Goal: Transaction & Acquisition: Purchase product/service

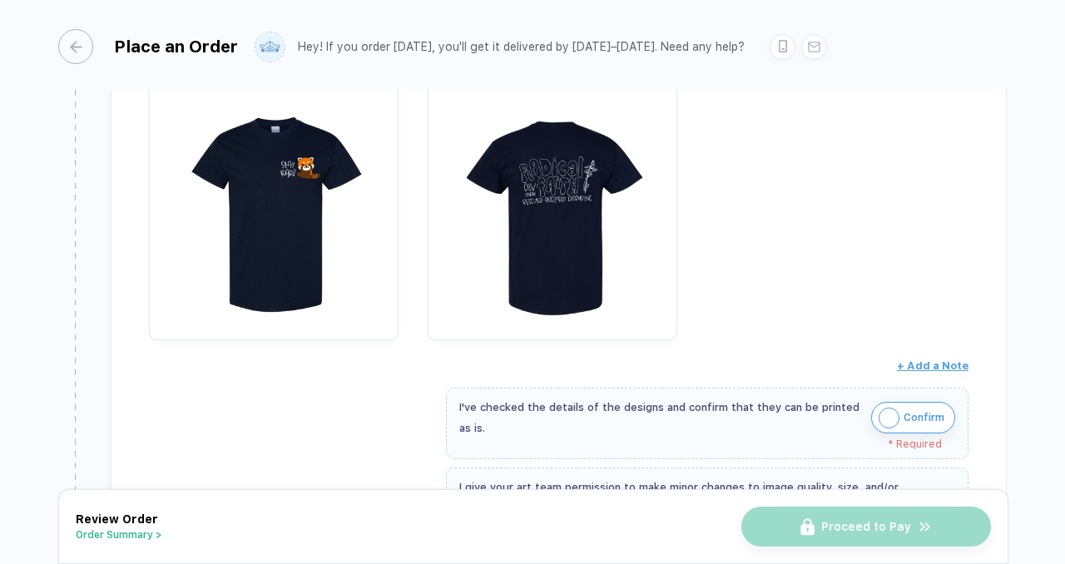
scroll to position [298, 0]
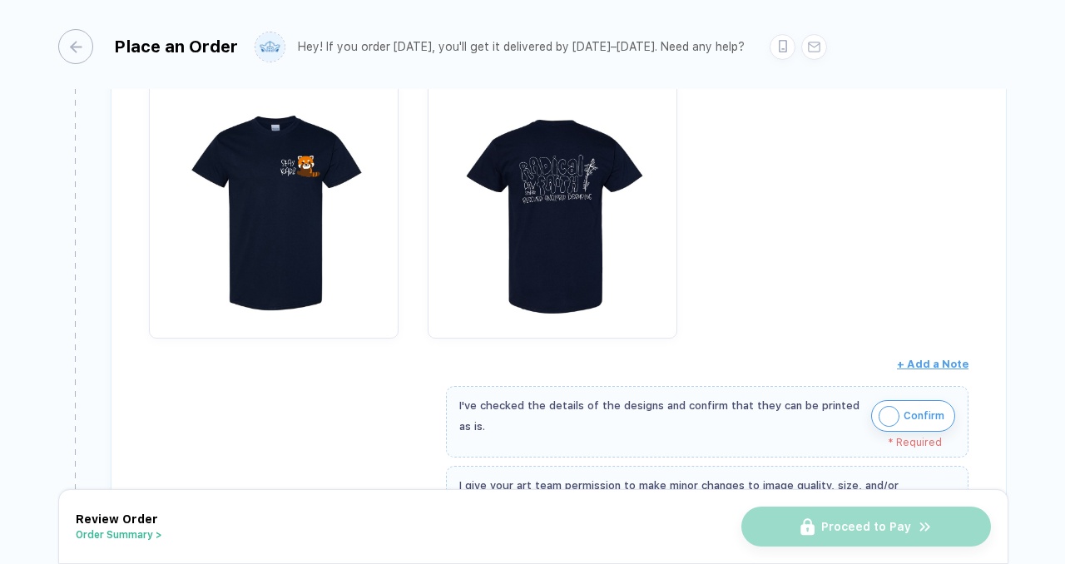
click at [918, 415] on span "Confirm" at bounding box center [923, 416] width 41 height 27
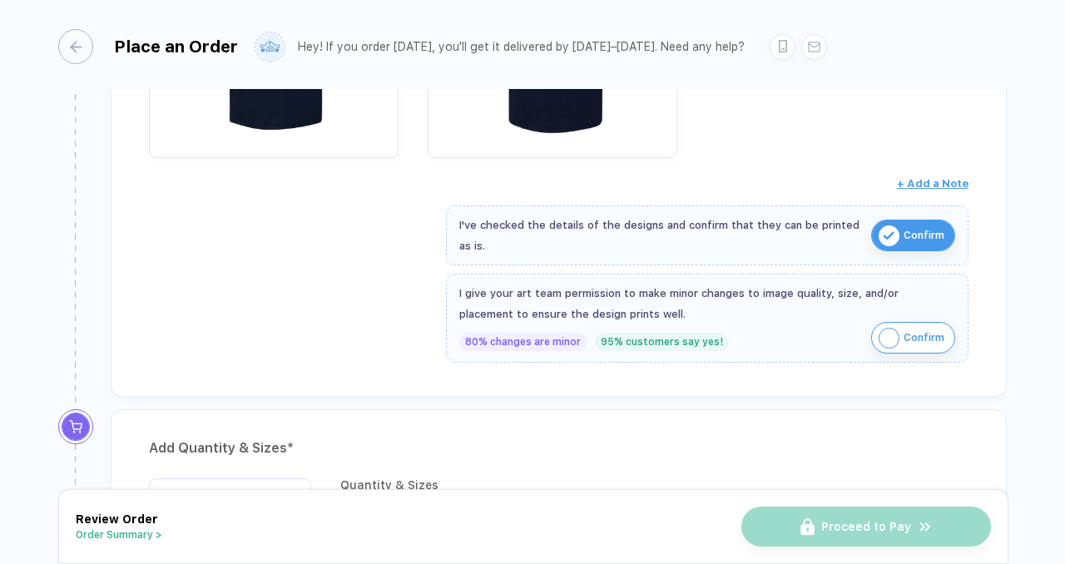
scroll to position [479, 0]
click at [765, 308] on div "I give your art team permission to make minor changes to image quality, size, a…" at bounding box center [707, 303] width 496 height 42
click at [901, 321] on button "Confirm" at bounding box center [913, 337] width 84 height 32
click at [892, 340] on img "button" at bounding box center [888, 337] width 21 height 21
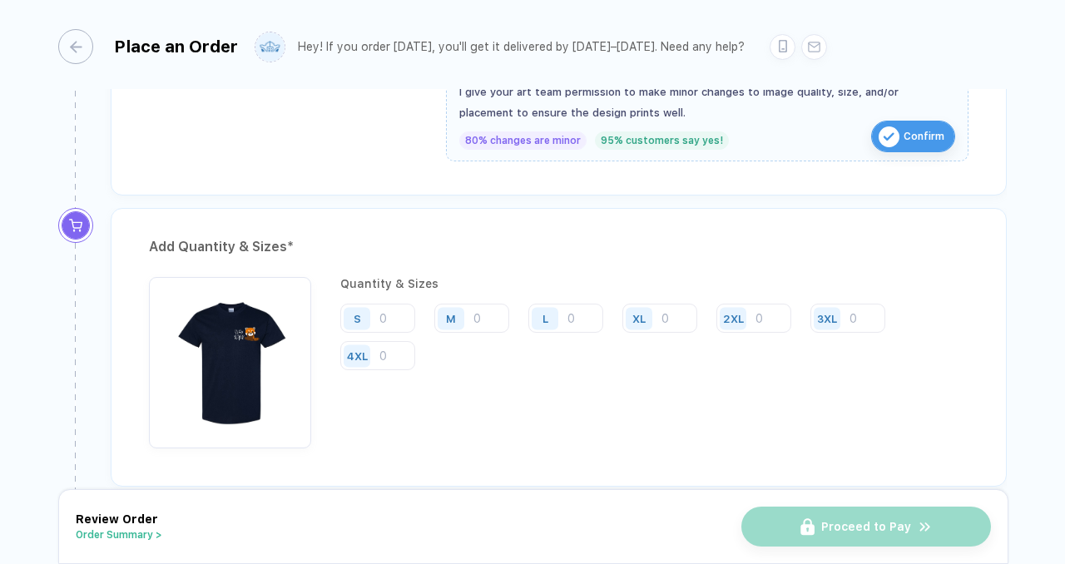
scroll to position [677, 0]
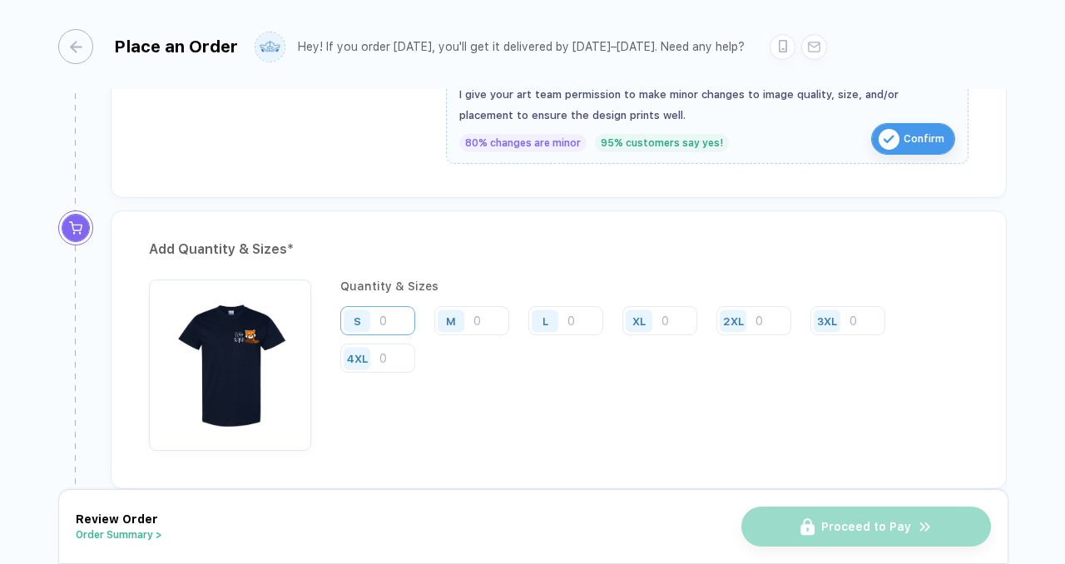
click at [382, 321] on input "number" at bounding box center [377, 320] width 75 height 29
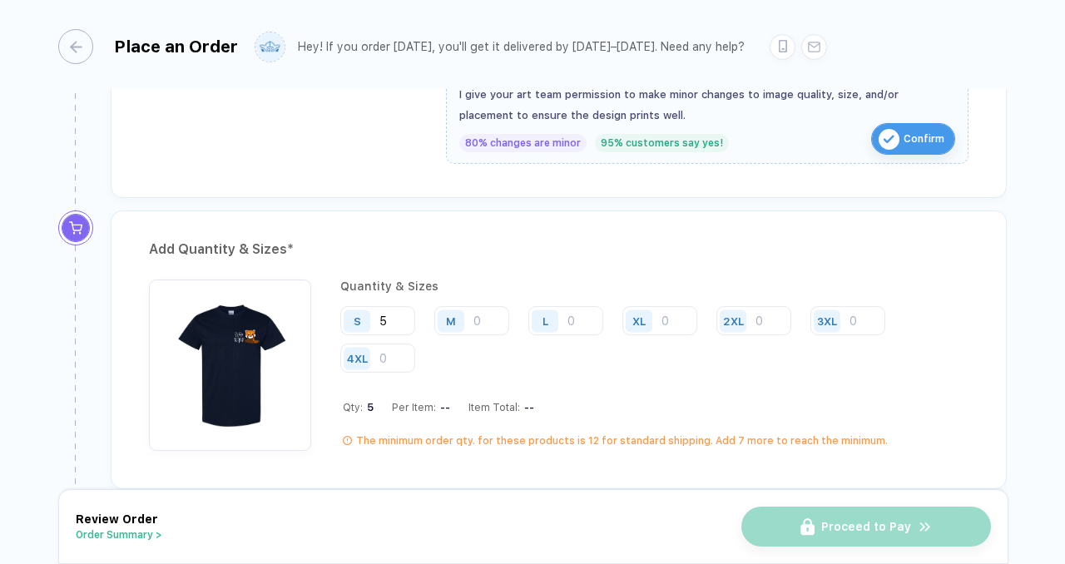
type input "5"
click at [492, 315] on input "number" at bounding box center [471, 320] width 75 height 29
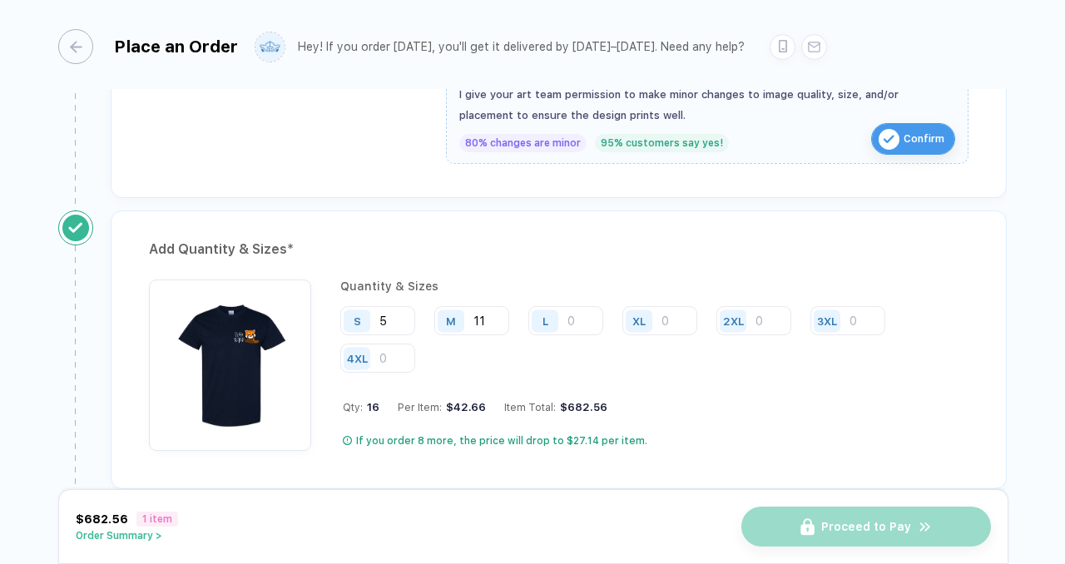
type input "11"
click at [580, 327] on input "number" at bounding box center [565, 320] width 75 height 29
type input "9"
click at [678, 316] on input "number" at bounding box center [659, 320] width 75 height 29
type input "2"
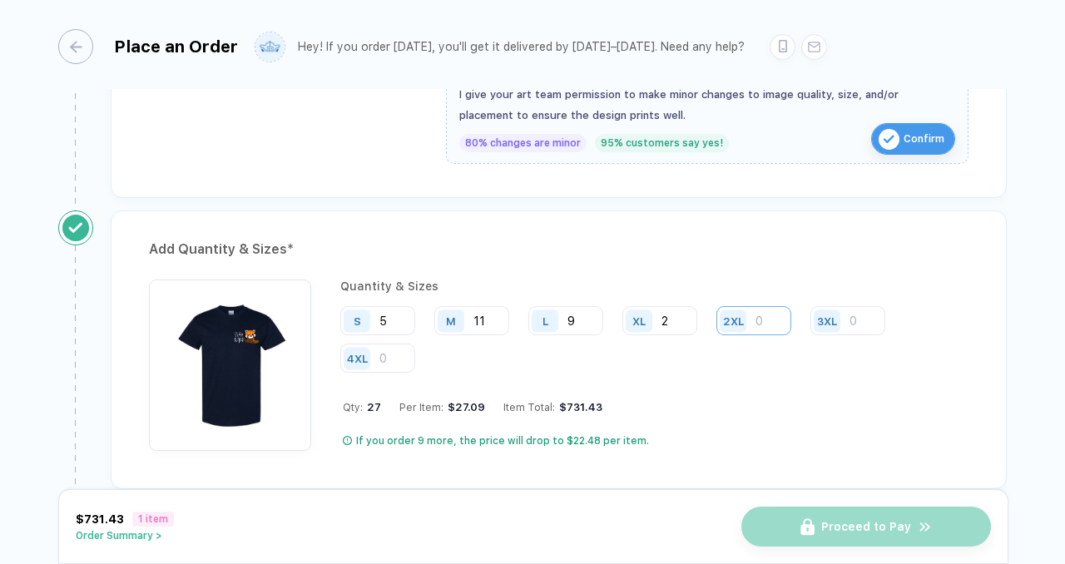
click at [758, 314] on input "number" at bounding box center [753, 320] width 75 height 29
type input "1"
click at [383, 319] on input "5" at bounding box center [377, 320] width 75 height 29
type input "7"
click at [494, 322] on input "11" at bounding box center [471, 320] width 75 height 29
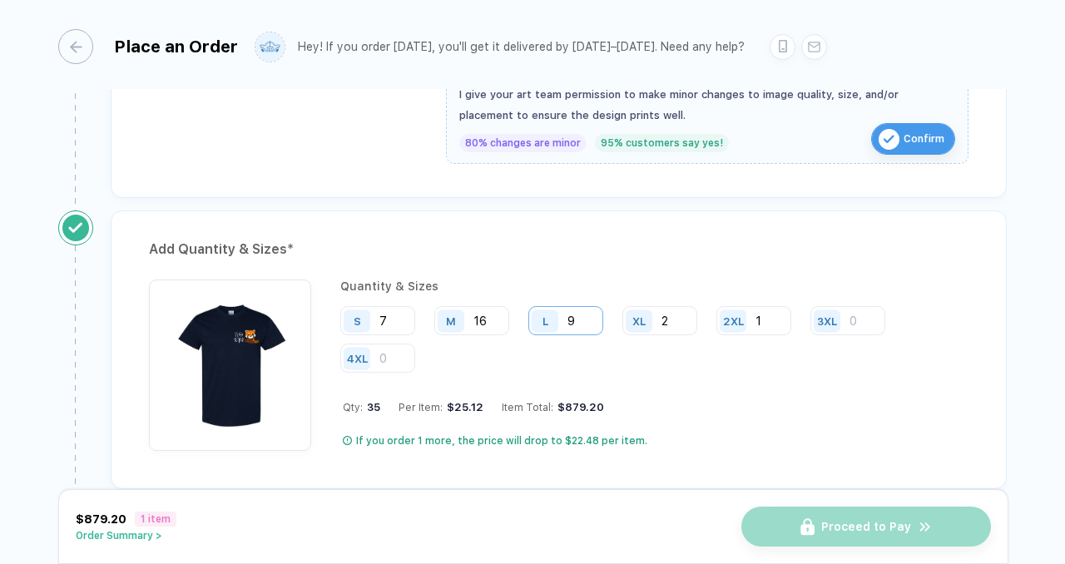
type input "16"
click at [579, 319] on input "9" at bounding box center [565, 320] width 75 height 29
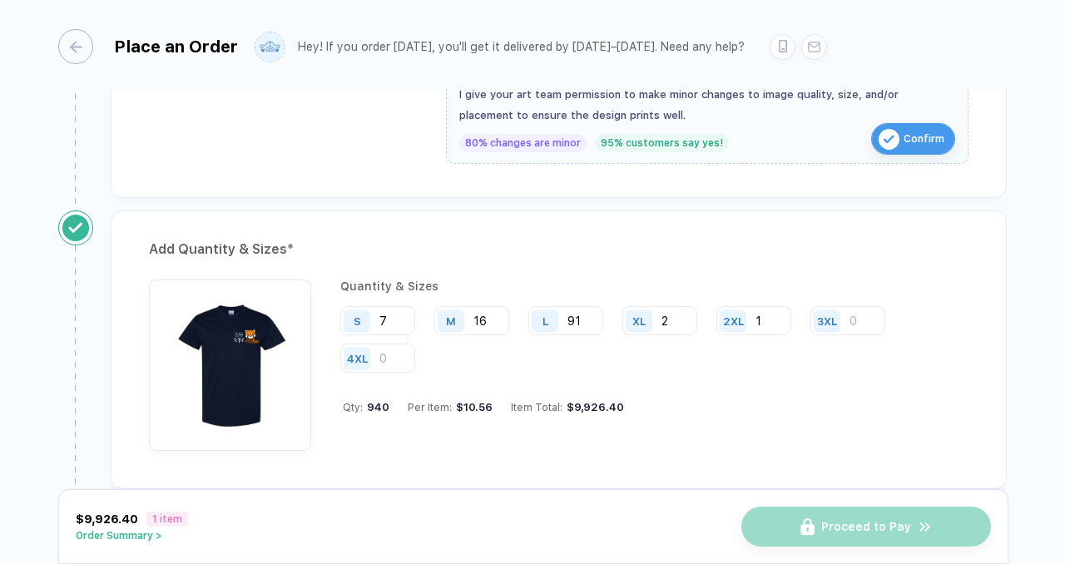
type input "9"
type input "14"
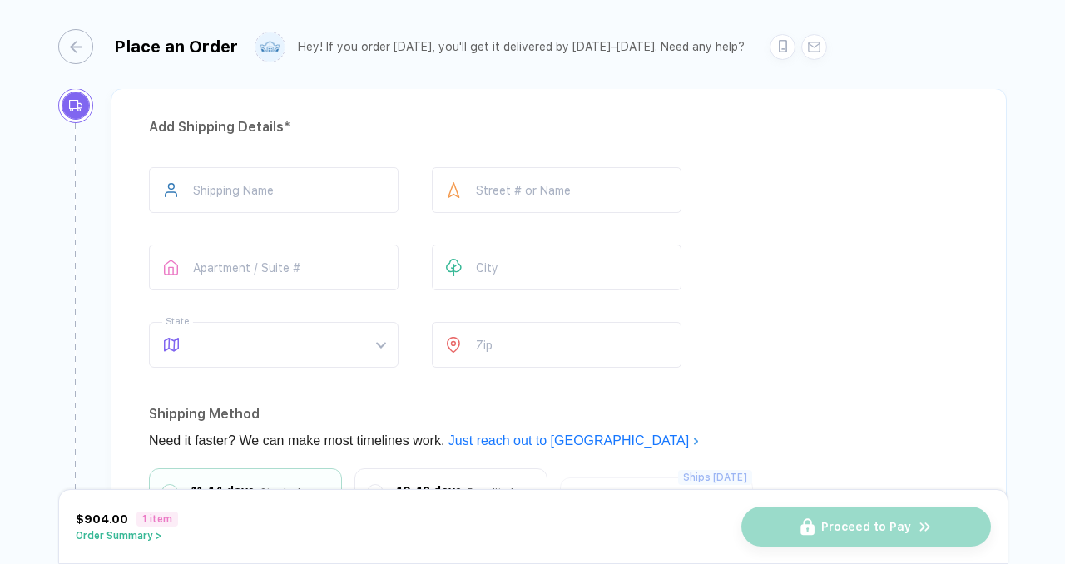
scroll to position [1097, 0]
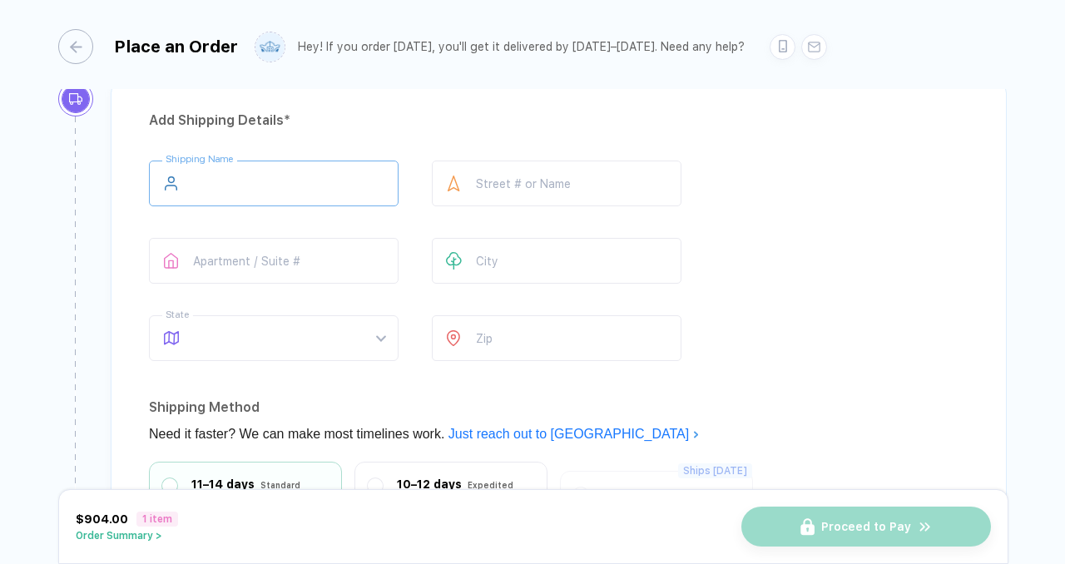
click at [304, 180] on input "text" at bounding box center [274, 184] width 250 height 46
type input "*"
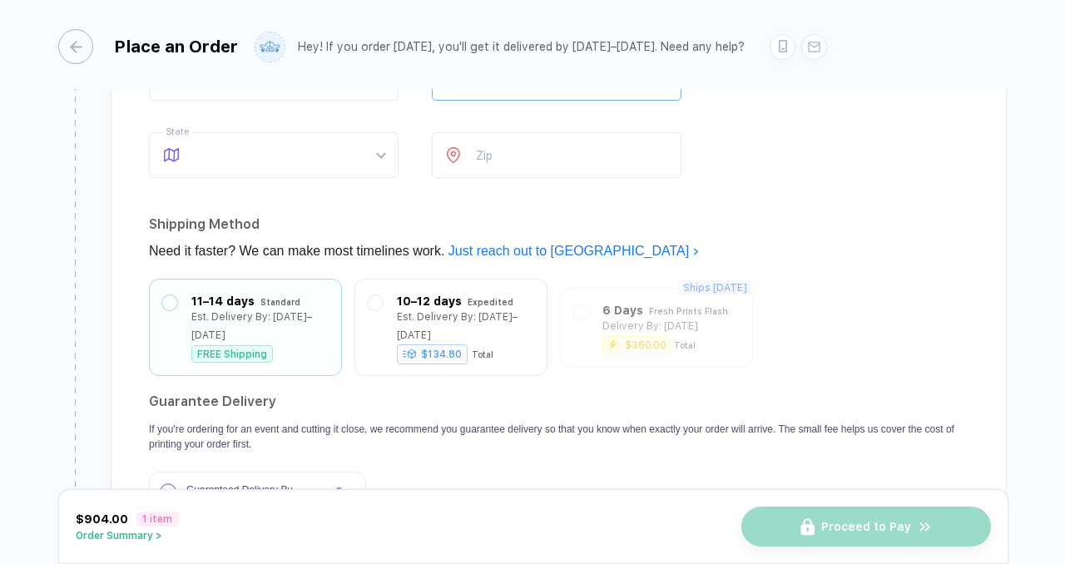
scroll to position [1279, 0]
type input "*********"
